Goal: Answer question/provide support: Share knowledge or assist other users

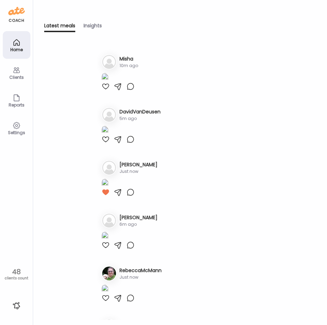
click at [186, 28] on div "Latest meals Insights" at bounding box center [180, 27] width 272 height 10
click at [9, 70] on div "Clients" at bounding box center [17, 73] width 28 height 28
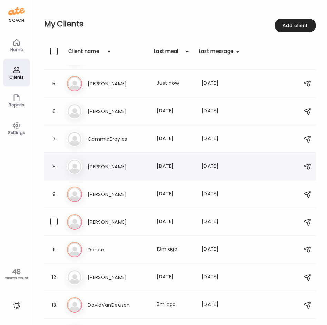
scroll to position [104, 0]
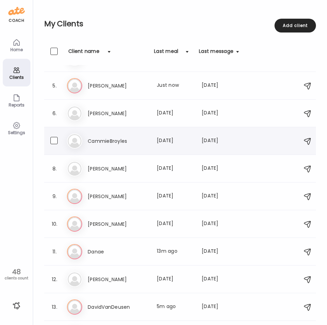
click at [132, 140] on h3 "CammieBroyles" at bounding box center [118, 141] width 61 height 8
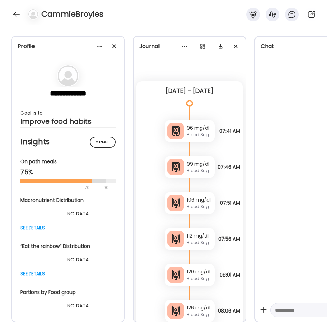
scroll to position [1006, 0]
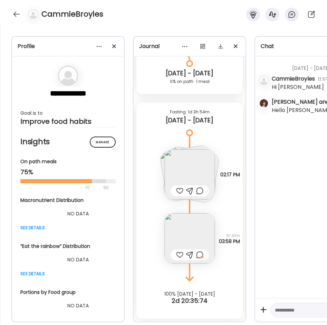
click at [197, 252] on div at bounding box center [199, 254] width 7 height 8
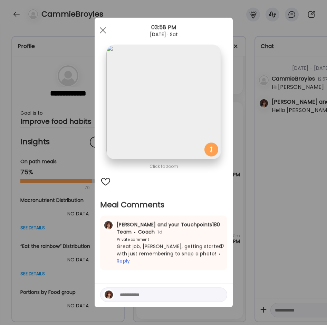
click at [240, 207] on div "Ate Coach Dashboard Wahoo! It’s official Take a moment to set up your Coach Pro…" at bounding box center [163, 162] width 327 height 325
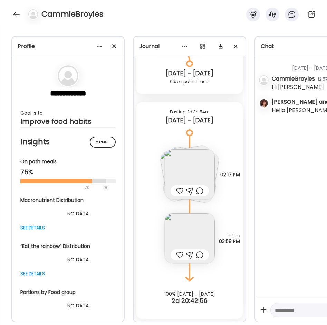
click at [181, 160] on img at bounding box center [190, 174] width 50 height 50
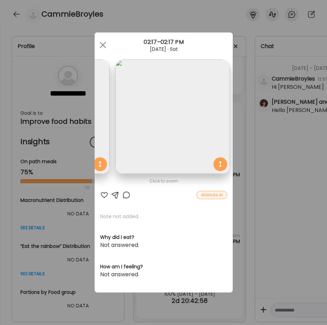
click at [124, 196] on div at bounding box center [126, 195] width 8 height 8
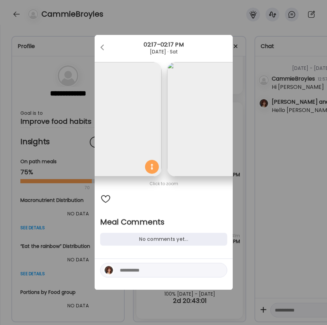
scroll to position [0, 3]
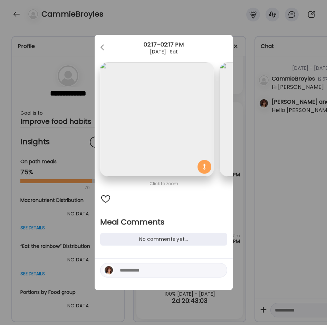
drag, startPoint x: 139, startPoint y: 186, endPoint x: 149, endPoint y: 185, distance: 9.4
click at [149, 185] on div "Click to zoom" at bounding box center [163, 184] width 127 height 8
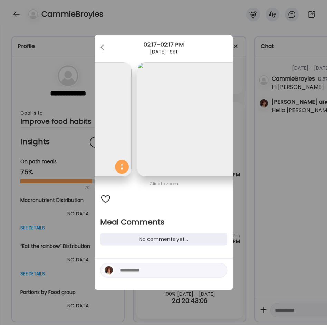
scroll to position [0, 233]
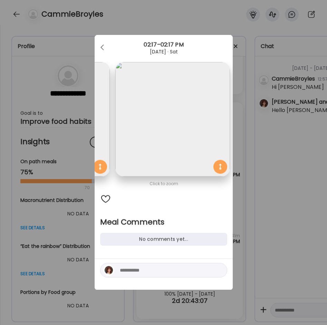
click at [198, 19] on div "Ate Coach Dashboard Wahoo! It’s official Take a moment to set up your Coach Pro…" at bounding box center [163, 162] width 327 height 325
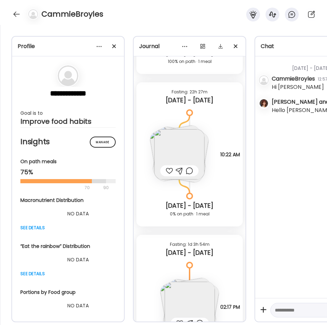
scroll to position [868, 0]
click at [176, 151] on img at bounding box center [179, 155] width 50 height 50
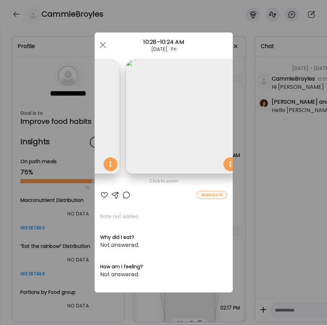
scroll to position [0, 473]
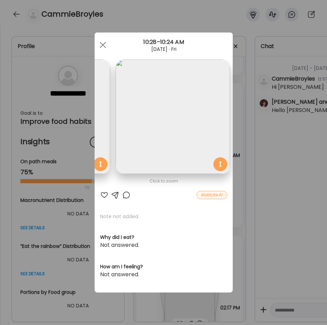
click at [232, 23] on div "Ate Coach Dashboard Wahoo! It’s official Take a moment to set up your Coach Pro…" at bounding box center [163, 162] width 327 height 325
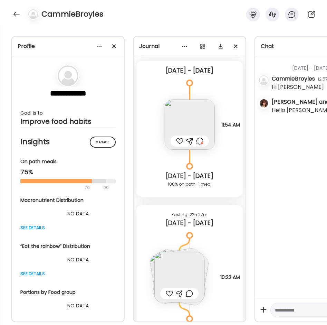
scroll to position [730, 0]
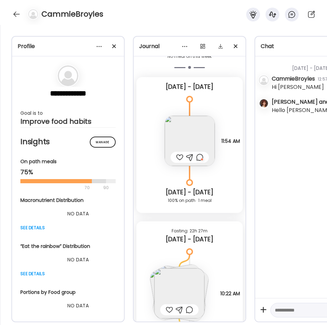
click at [188, 129] on img at bounding box center [190, 141] width 50 height 50
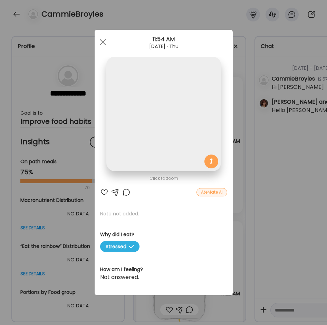
scroll to position [0, 0]
click at [127, 191] on div at bounding box center [126, 192] width 8 height 8
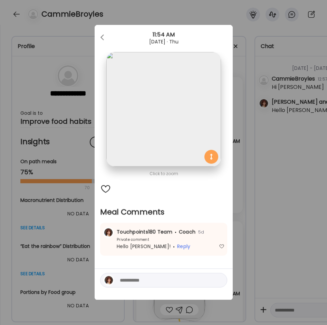
click at [189, 15] on div "Ate Coach Dashboard Wahoo! It’s official Take a moment to set up your Coach Pro…" at bounding box center [163, 162] width 327 height 325
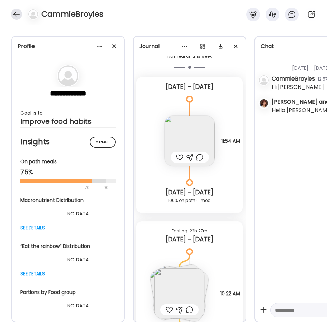
click at [16, 15] on div at bounding box center [16, 14] width 11 height 11
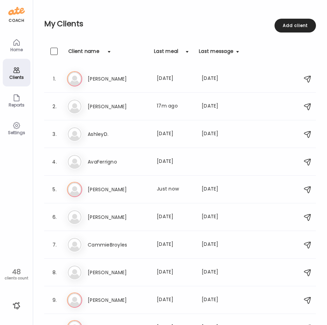
click at [9, 43] on div "Home" at bounding box center [17, 45] width 28 height 28
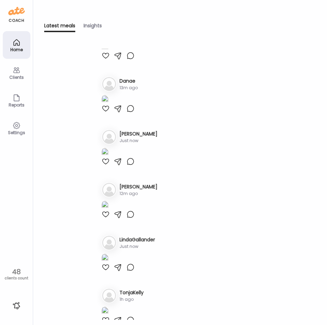
scroll to position [415, 0]
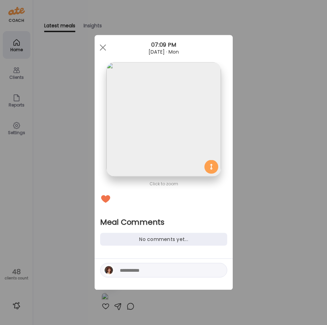
click at [69, 240] on div "Ate Coach Dashboard Wahoo! It’s official Take a moment to set up your Coach Pro…" at bounding box center [163, 162] width 327 height 325
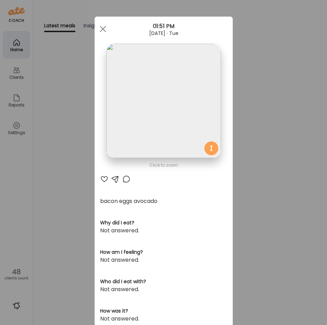
click at [123, 178] on div at bounding box center [126, 179] width 8 height 8
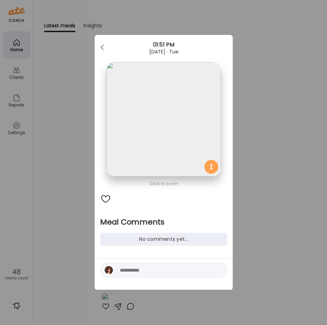
click at [148, 269] on textarea at bounding box center [166, 270] width 93 height 8
type textarea "**********"
click at [221, 268] on div at bounding box center [220, 270] width 10 height 10
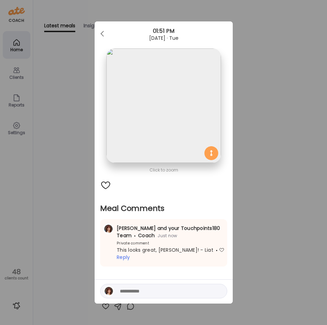
click at [73, 234] on div "Ate Coach Dashboard Wahoo! It’s official Take a moment to set up your Coach Pro…" at bounding box center [163, 162] width 327 height 325
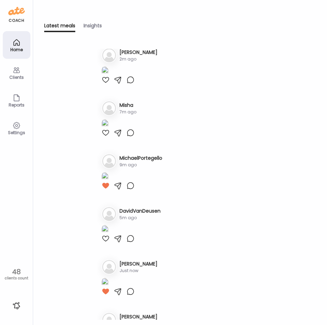
scroll to position [0, 0]
